Goal: Information Seeking & Learning: Learn about a topic

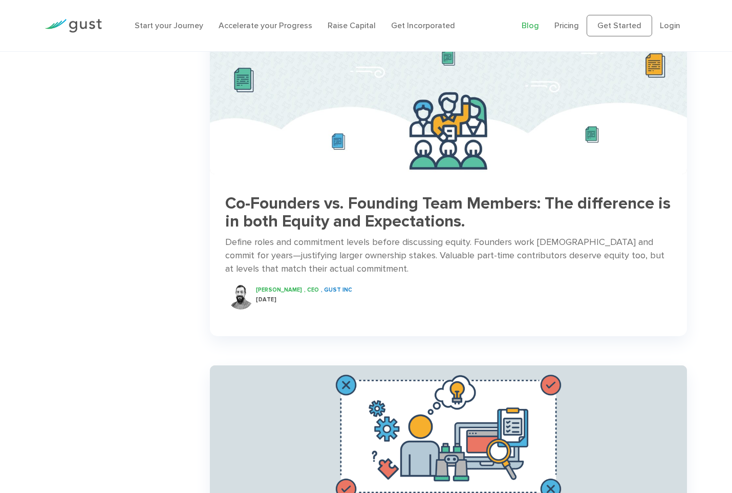
scroll to position [1075, 0]
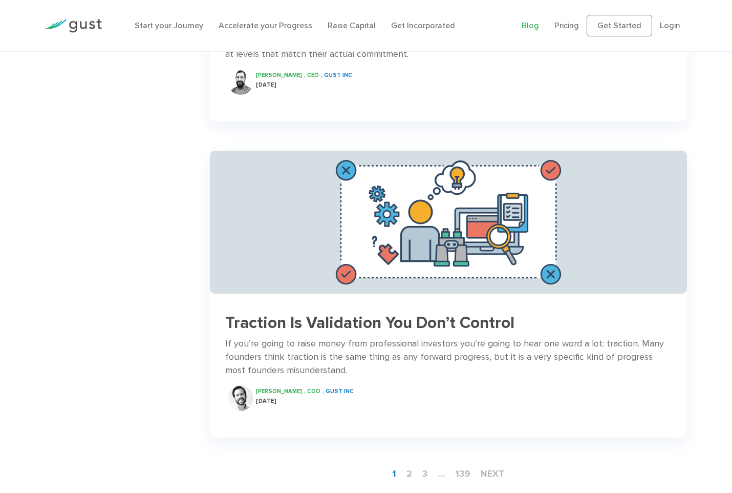
scroll to position [1280, 0]
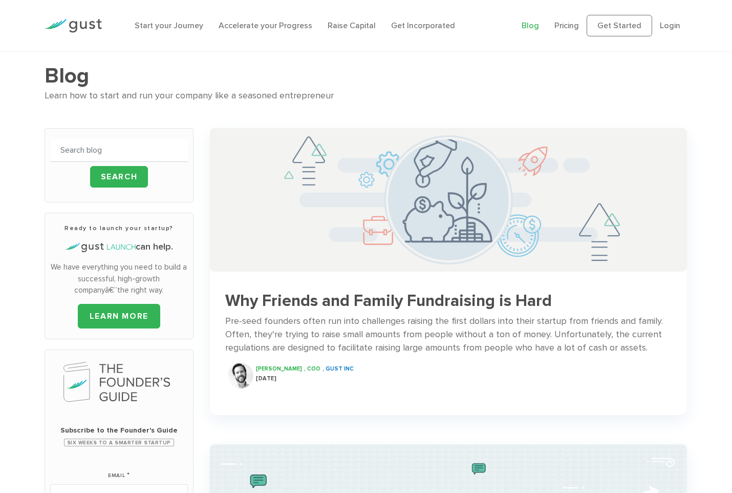
scroll to position [0, 0]
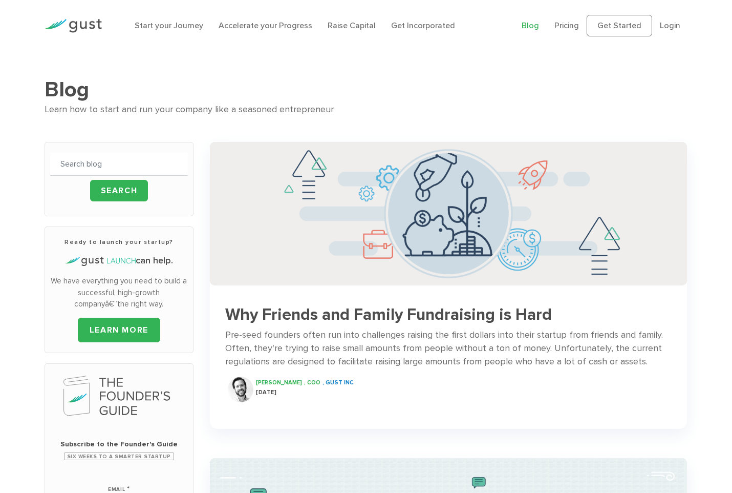
click at [342, 316] on h3 "Why Friends and Family Fundraising is Hard" at bounding box center [448, 315] width 446 height 18
click at [457, 397] on div "Ryan Nash , COO , Gust INC 29 Jul 2025" at bounding box center [467, 389] width 423 height 26
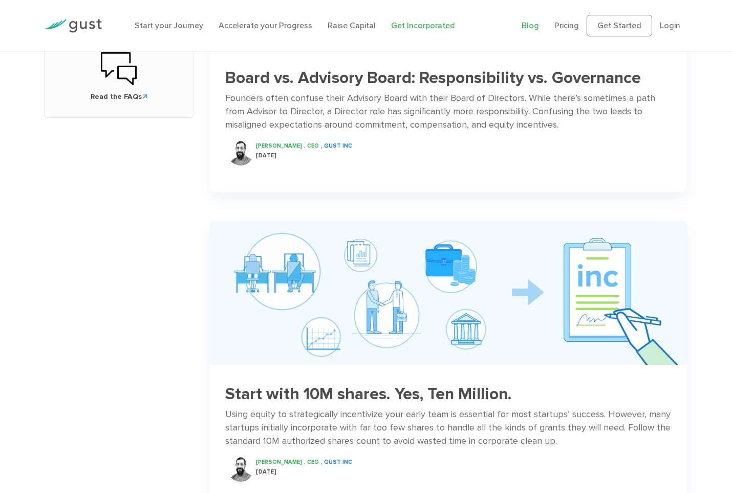
scroll to position [563, 0]
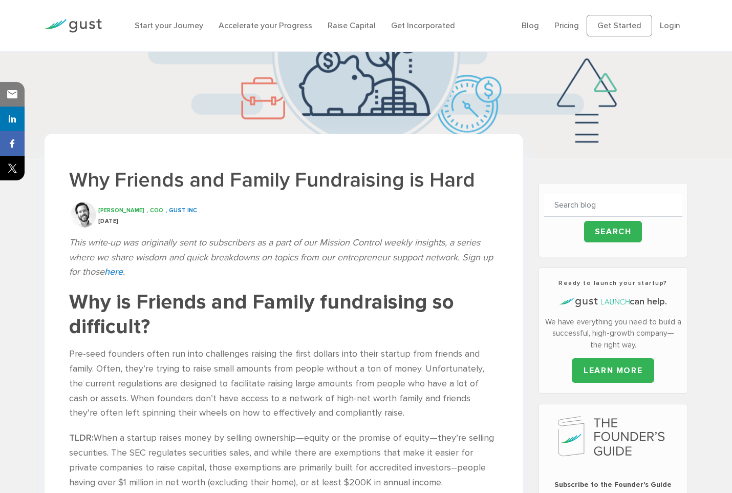
scroll to position [123, 0]
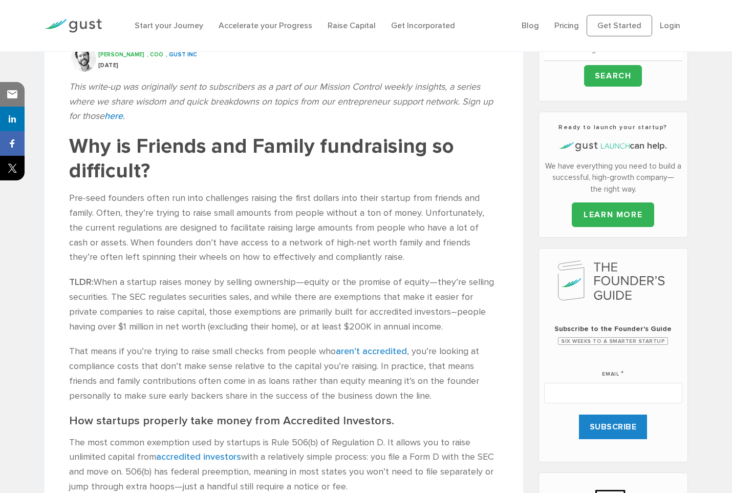
scroll to position [328, 0]
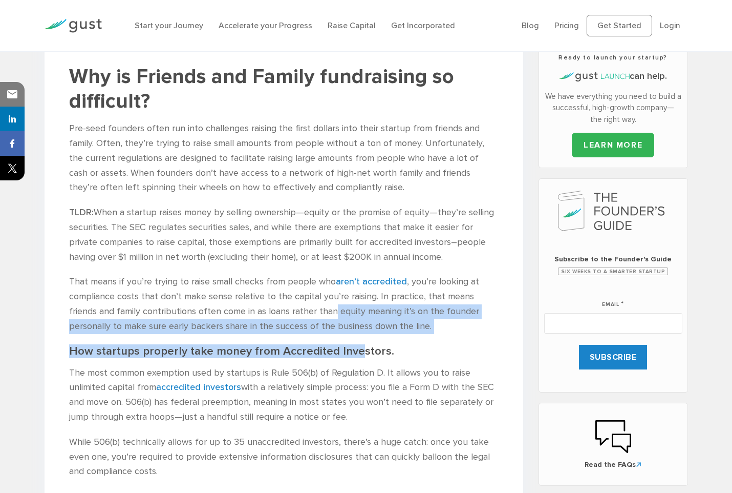
drag, startPoint x: 333, startPoint y: 312, endPoint x: 357, endPoint y: 354, distance: 48.0
click at [357, 354] on h2 "How startups properly take money from Accredited Investors." at bounding box center [284, 351] width 430 height 14
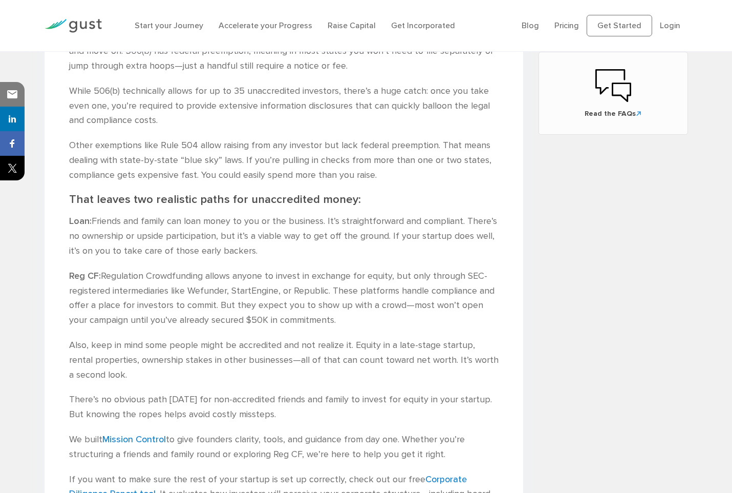
scroll to position [686, 0]
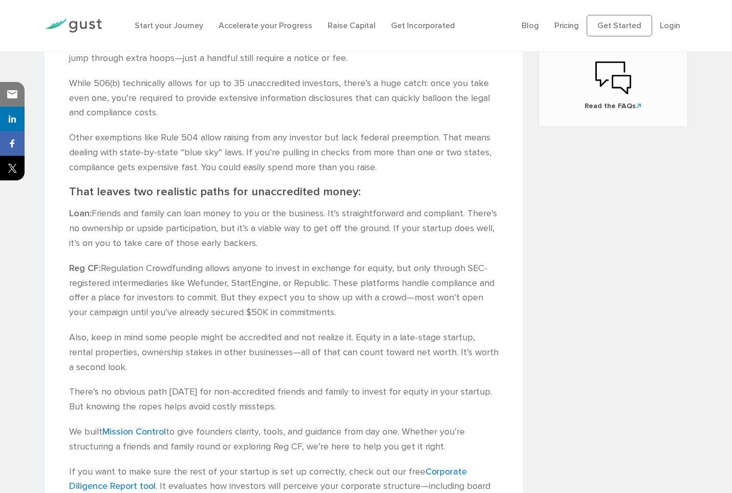
click at [78, 314] on p "Reg CF: Regulation Crowdfunding allows anyone to invest in exchange for equity,…" at bounding box center [284, 290] width 430 height 59
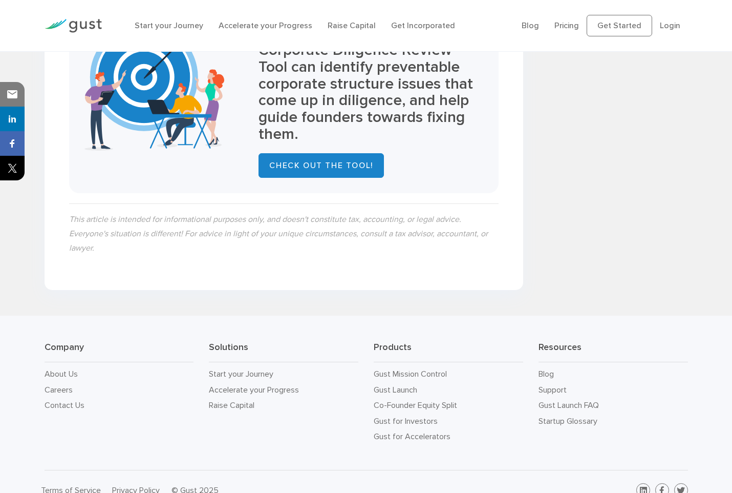
scroll to position [935, 0]
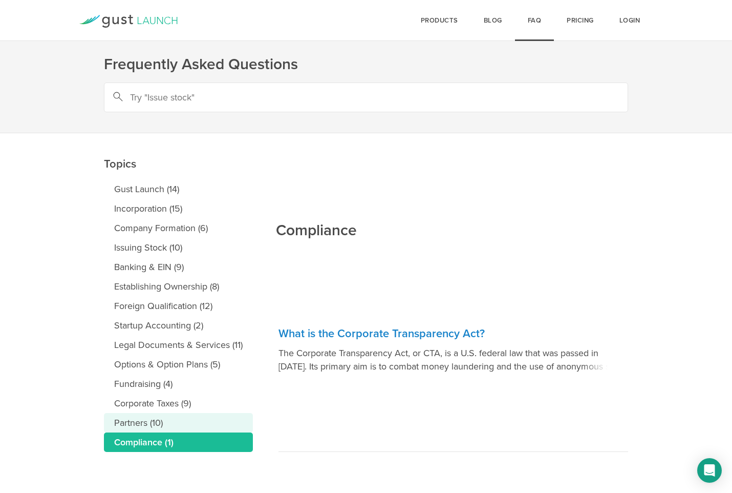
click at [144, 416] on link "Partners (10)" at bounding box center [178, 422] width 149 height 19
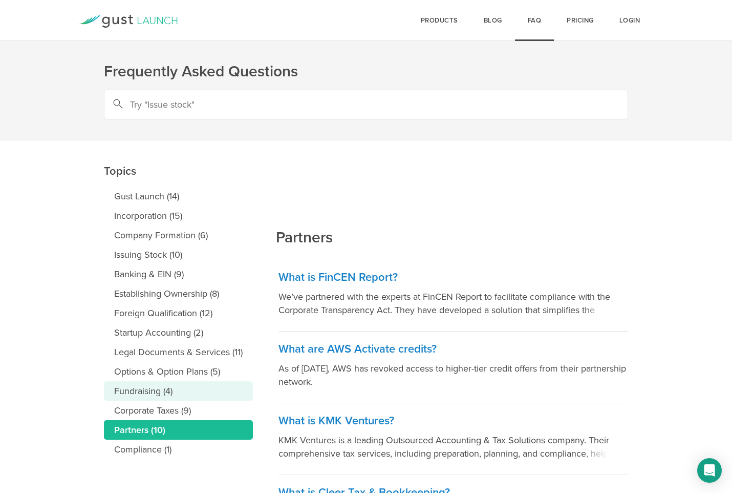
click at [156, 395] on link "Fundraising (4)" at bounding box center [178, 390] width 149 height 19
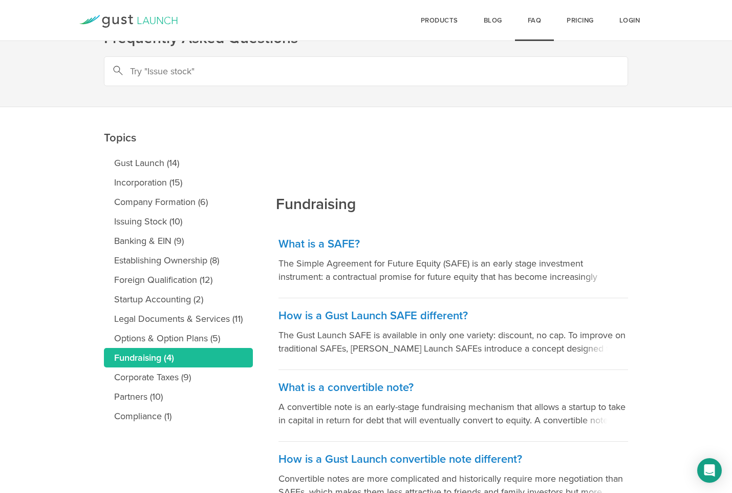
scroll to position [51, 0]
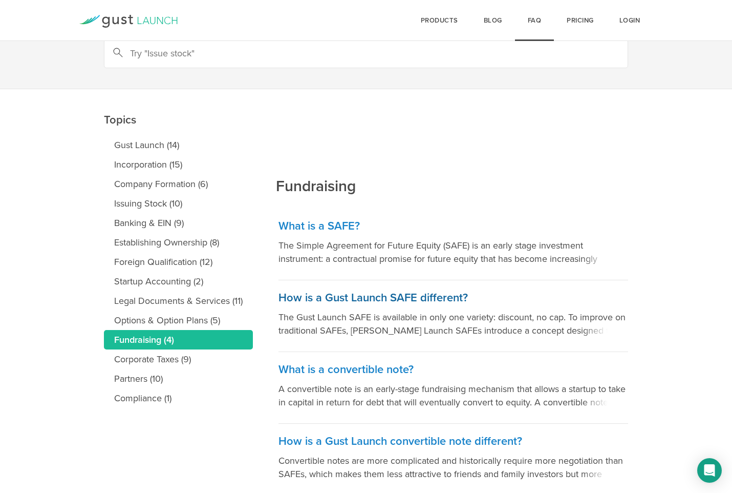
click at [444, 301] on h3 "How is a Gust Launch SAFE different?" at bounding box center [454, 297] width 350 height 15
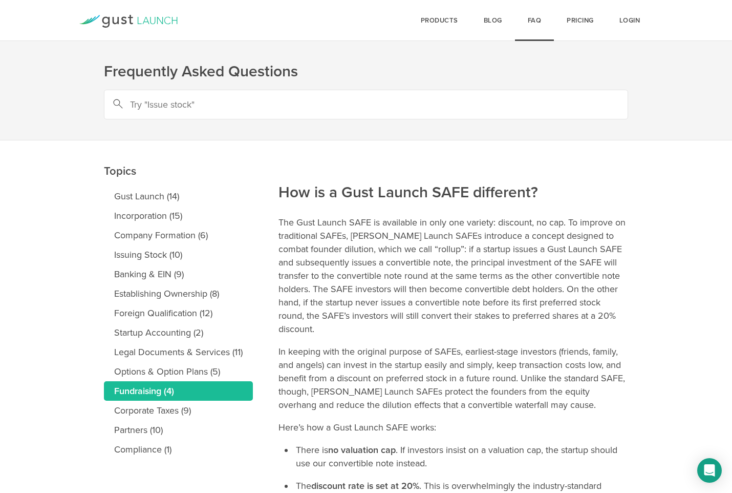
click at [645, 243] on main "Topics Gust Launch (14) Incorporation (15) Company Formation (6) Issuing Stock …" at bounding box center [366, 435] width 732 height 591
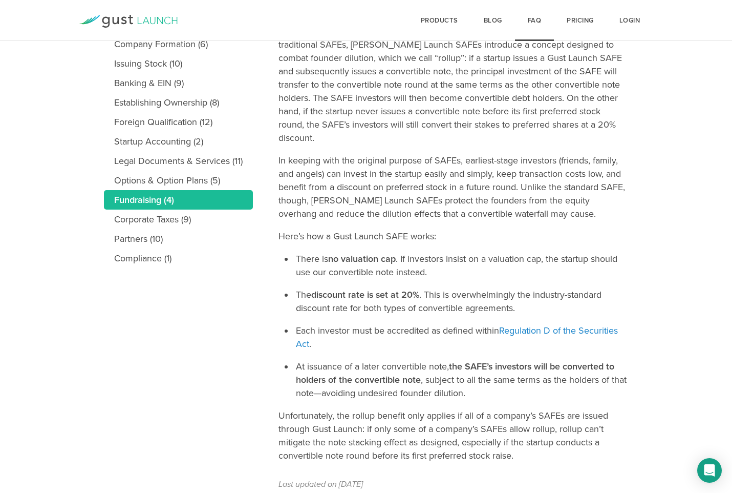
scroll to position [239, 0]
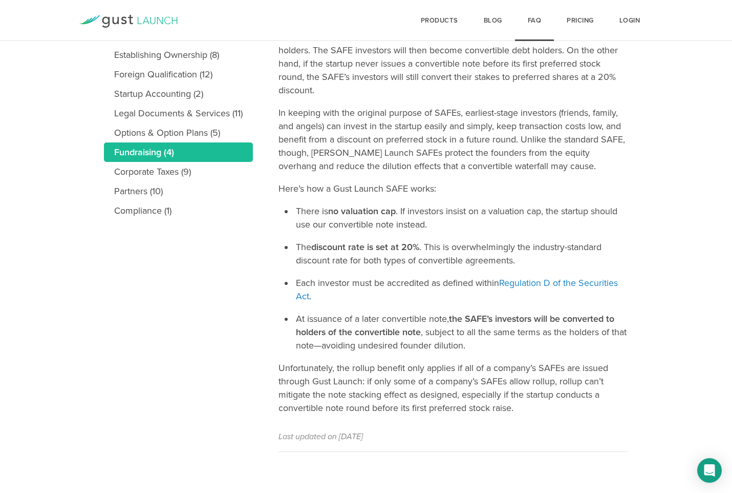
click at [645, 243] on main "Topics Gust Launch (14) Incorporation (15) Company Formation (6) Issuing Stock …" at bounding box center [366, 197] width 732 height 591
click at [714, 199] on main "Topics Gust Launch (14) Incorporation (15) Company Formation (6) Issuing Stock …" at bounding box center [366, 197] width 732 height 591
click at [195, 333] on nav "Topics Gust Launch (14) Incorporation (15) Company Formation (6) Issuing Stock …" at bounding box center [191, 177] width 175 height 550
click at [182, 350] on nav "Topics Gust Launch (14) Incorporation (15) Company Formation (6) Issuing Stock …" at bounding box center [191, 177] width 175 height 550
click at [237, 346] on nav "Topics Gust Launch (14) Incorporation (15) Company Formation (6) Issuing Stock …" at bounding box center [191, 177] width 175 height 550
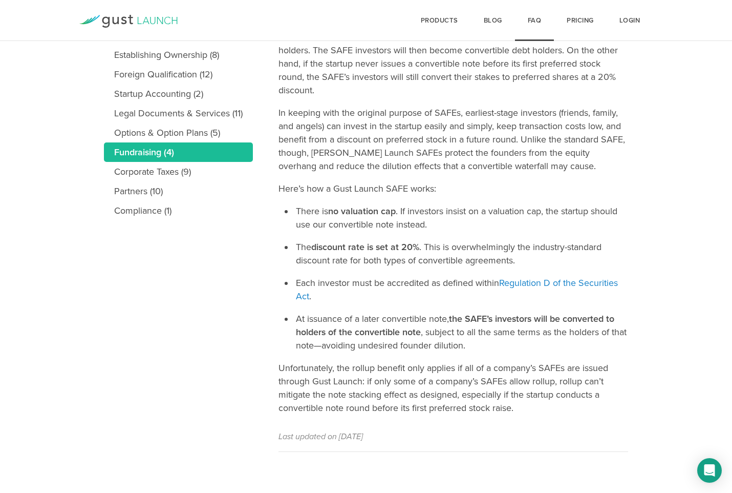
click at [253, 295] on nav "Topics Gust Launch (14) Incorporation (15) Company Formation (6) Issuing Stock …" at bounding box center [191, 177] width 175 height 550
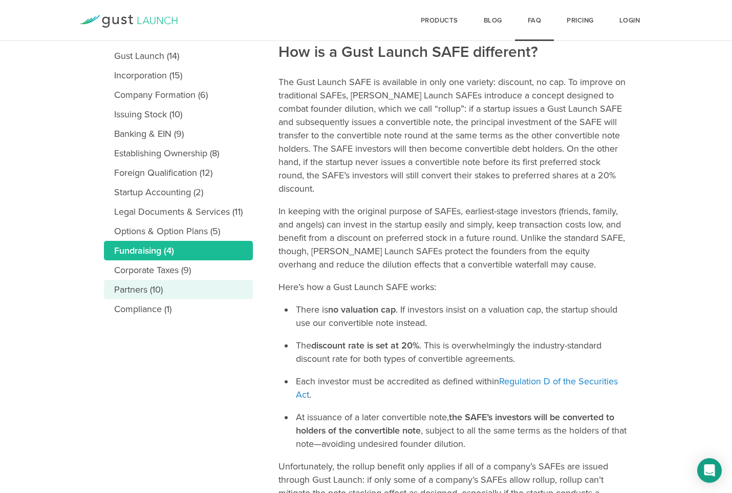
scroll to position [136, 0]
